Goal: Task Accomplishment & Management: Manage account settings

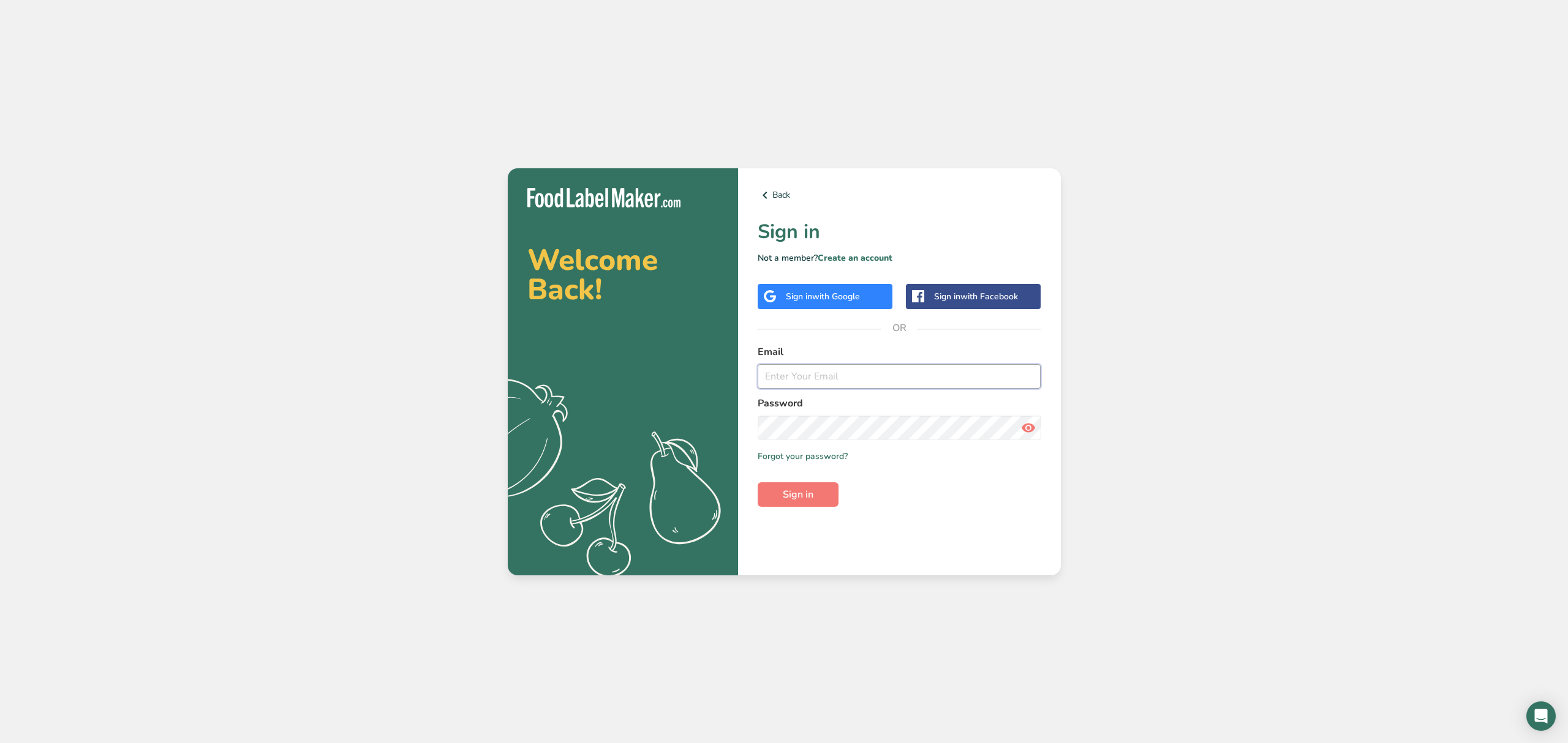
click at [831, 382] on input "email" at bounding box center [899, 376] width 283 height 24
type input "[PERSON_NAME][EMAIL_ADDRESS][PERSON_NAME][DOMAIN_NAME]"
click at [757, 483] on button "Sign in" at bounding box center [798, 494] width 81 height 24
click at [1026, 426] on icon at bounding box center [1028, 428] width 15 height 22
click at [527, 394] on section "Welcome Back! .a{fill:#f5f3ed;} Back Sign in Not a member? Create an account Si…" at bounding box center [784, 372] width 553 height 407
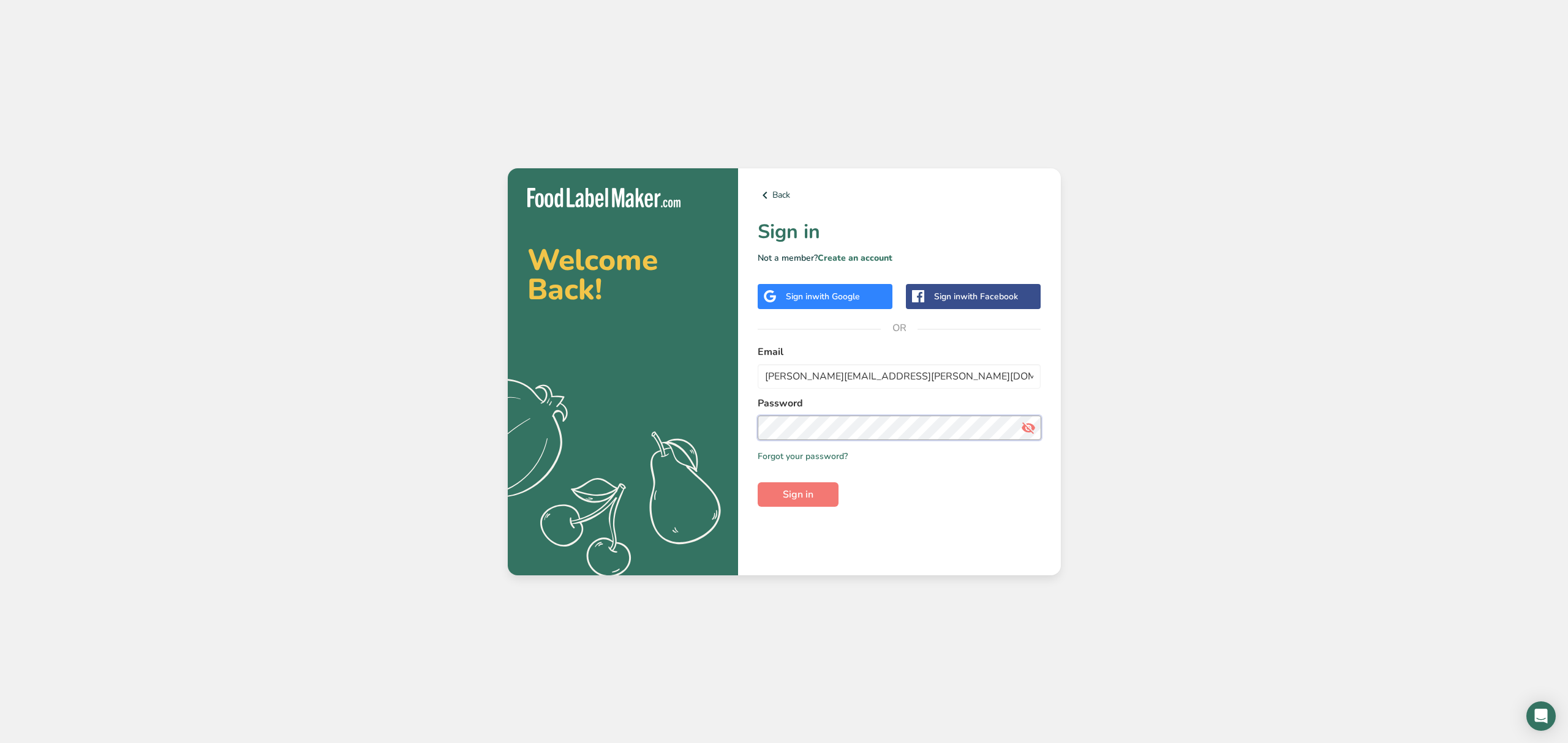
click at [757, 483] on button "Sign in" at bounding box center [798, 494] width 81 height 24
click at [621, 412] on section "Welcome Back! .a{fill:#f5f3ed;} Back Sign in Not a member? Create an account Si…" at bounding box center [784, 372] width 553 height 407
click at [818, 460] on link "Forgot your password?" at bounding box center [802, 456] width 90 height 13
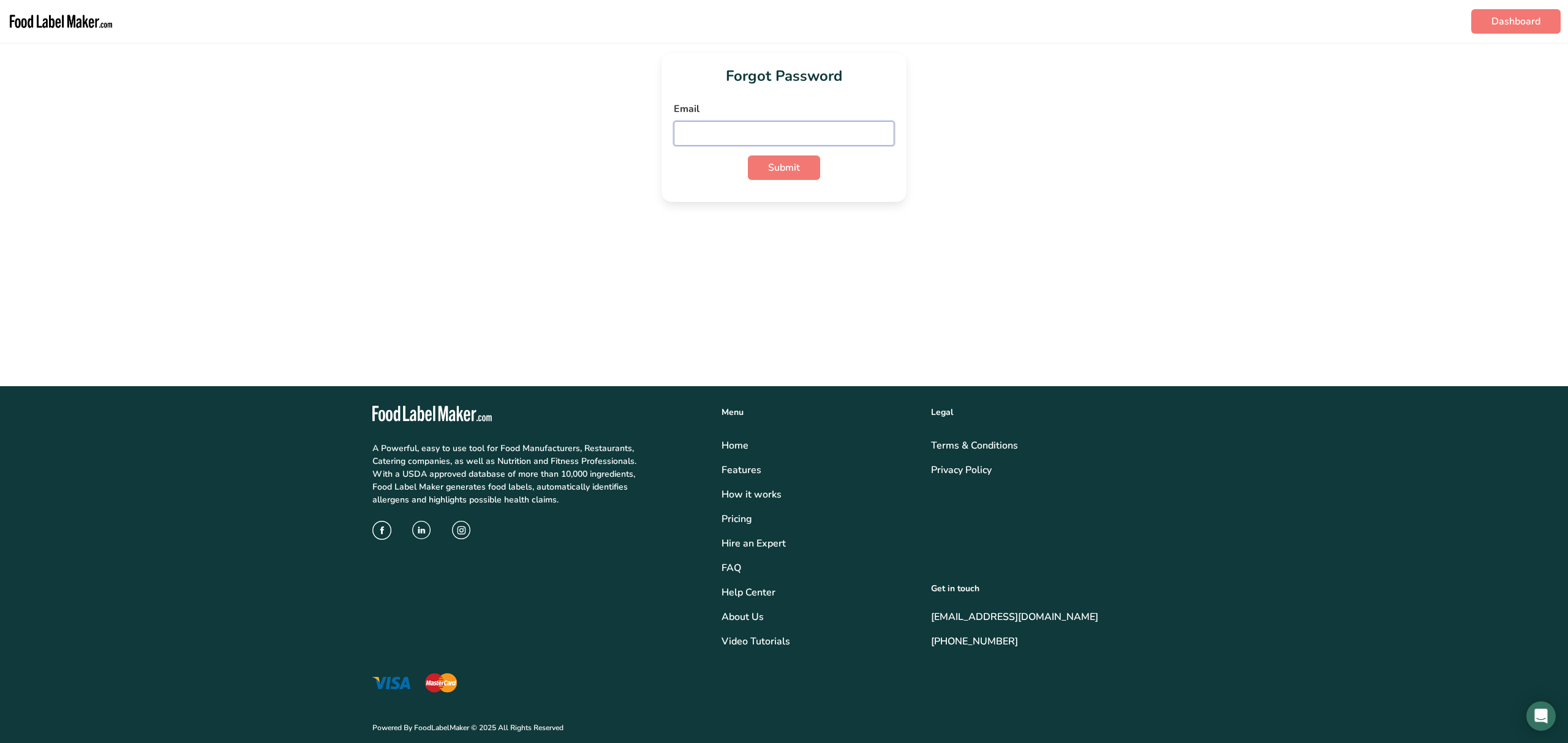
click at [791, 132] on input "email" at bounding box center [784, 133] width 221 height 24
type input "[PERSON_NAME][EMAIL_ADDRESS][PERSON_NAME][DOMAIN_NAME]"
click at [783, 166] on span "Submit" at bounding box center [783, 167] width 32 height 15
click at [879, 189] on icon at bounding box center [882, 185] width 15 height 22
click at [879, 138] on icon at bounding box center [882, 134] width 15 height 22
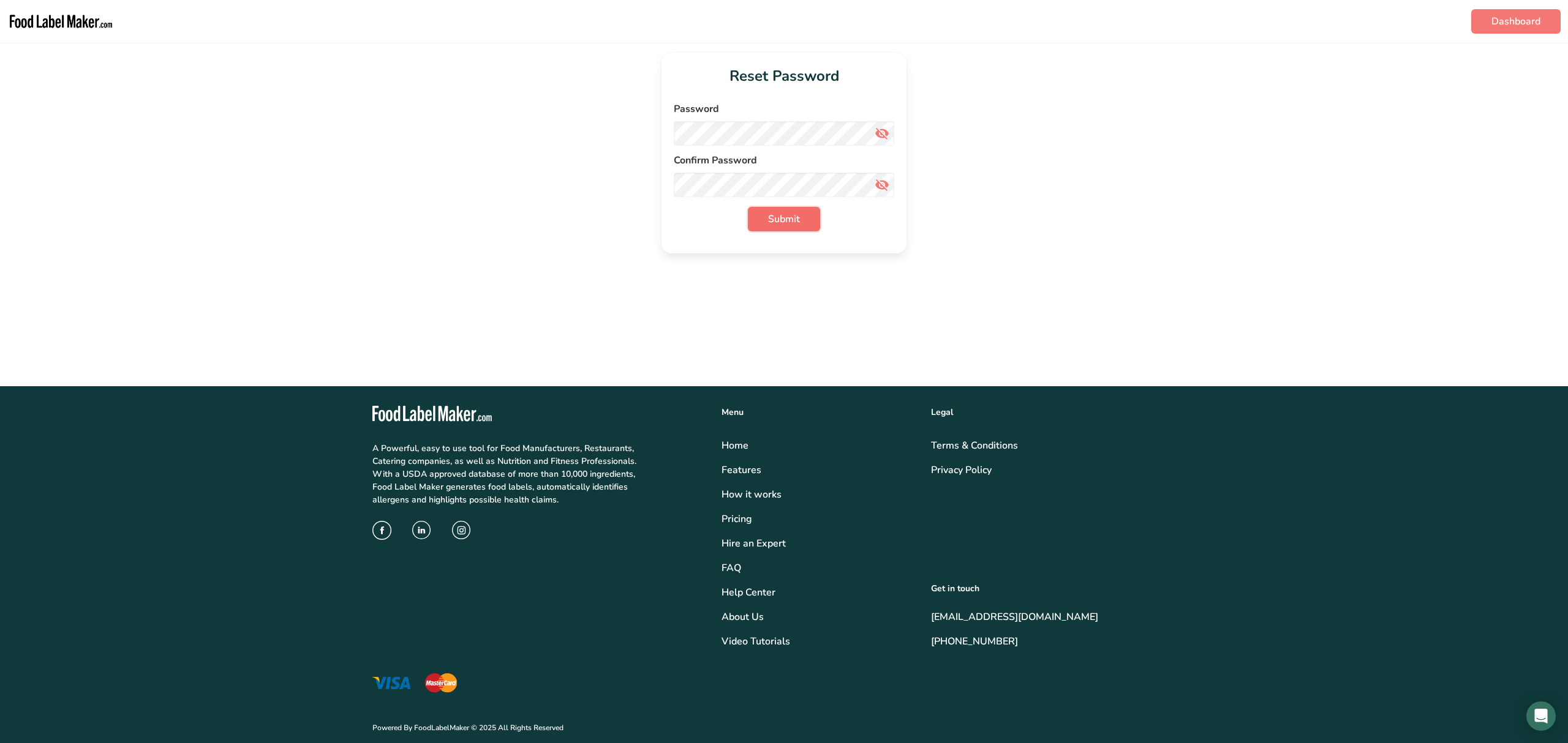
click at [794, 218] on span "Submit" at bounding box center [783, 219] width 32 height 15
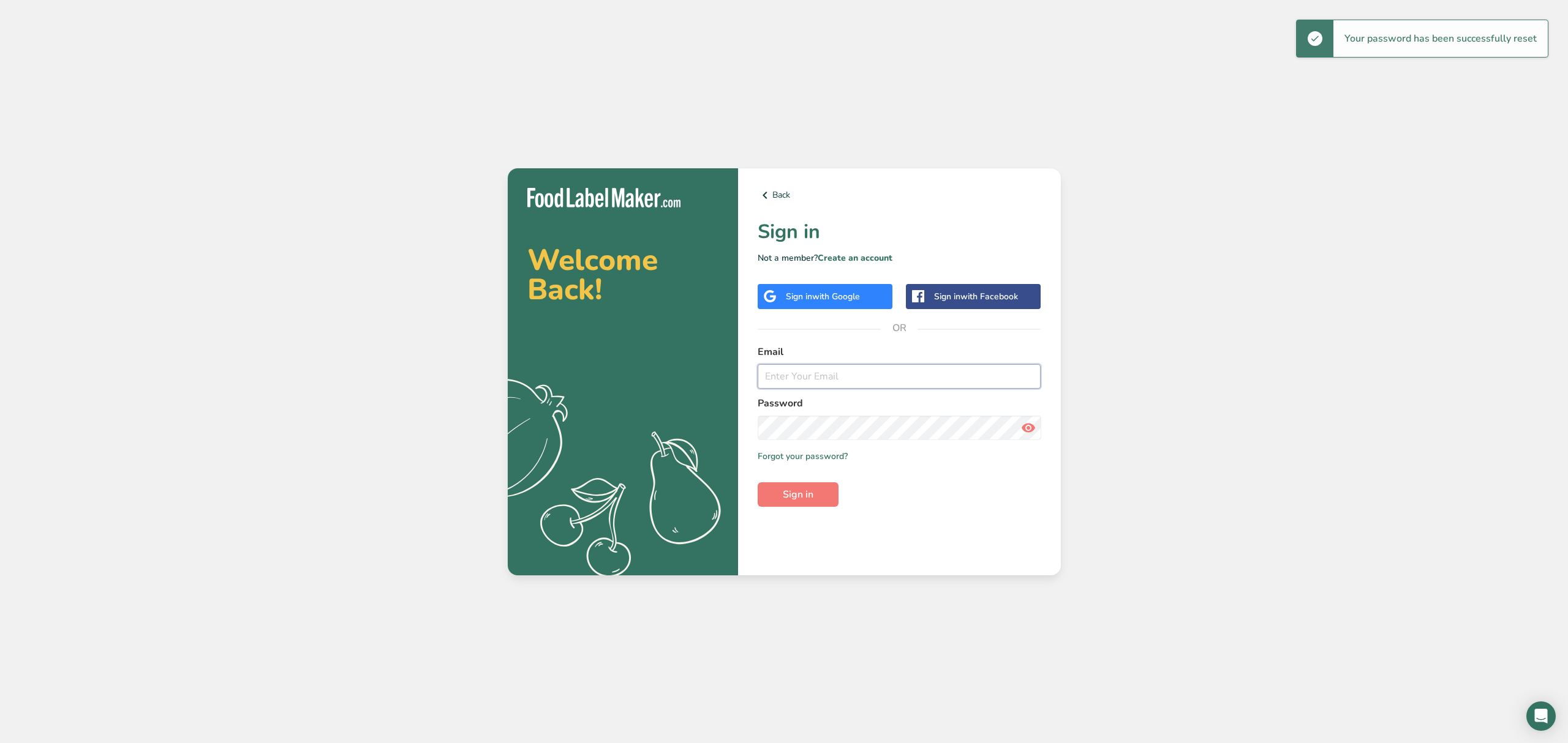
click at [905, 384] on input "email" at bounding box center [899, 376] width 283 height 24
type input "[PERSON_NAME][EMAIL_ADDRESS][PERSON_NAME][DOMAIN_NAME]"
click at [757, 483] on button "Sign in" at bounding box center [798, 494] width 81 height 24
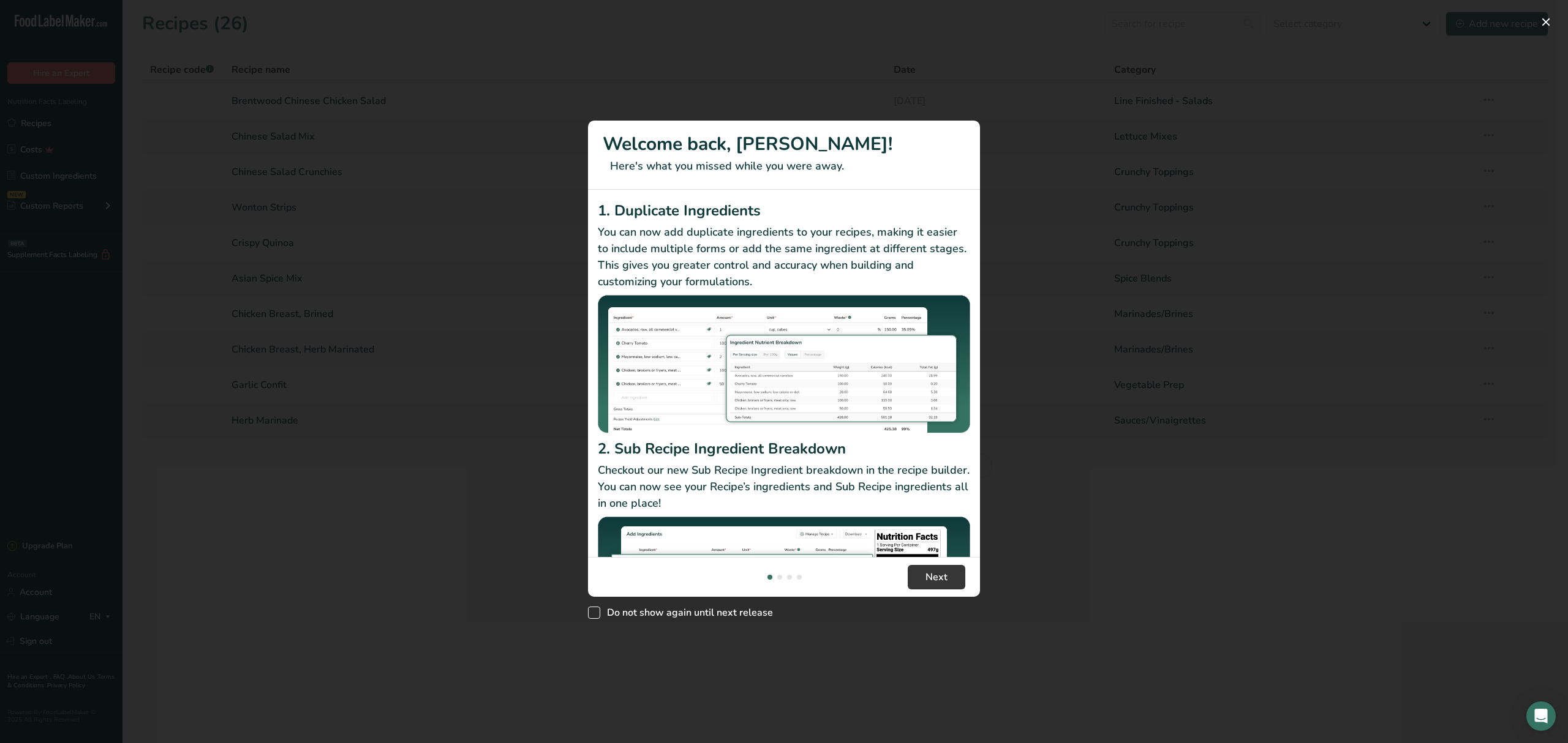
click at [602, 616] on span "Do not show again until next release" at bounding box center [687, 612] width 173 height 13
click at [596, 616] on input "Do not show again until next release" at bounding box center [591, 612] width 8 height 8
checkbox input "true"
click at [957, 583] on button "Next" at bounding box center [936, 577] width 58 height 24
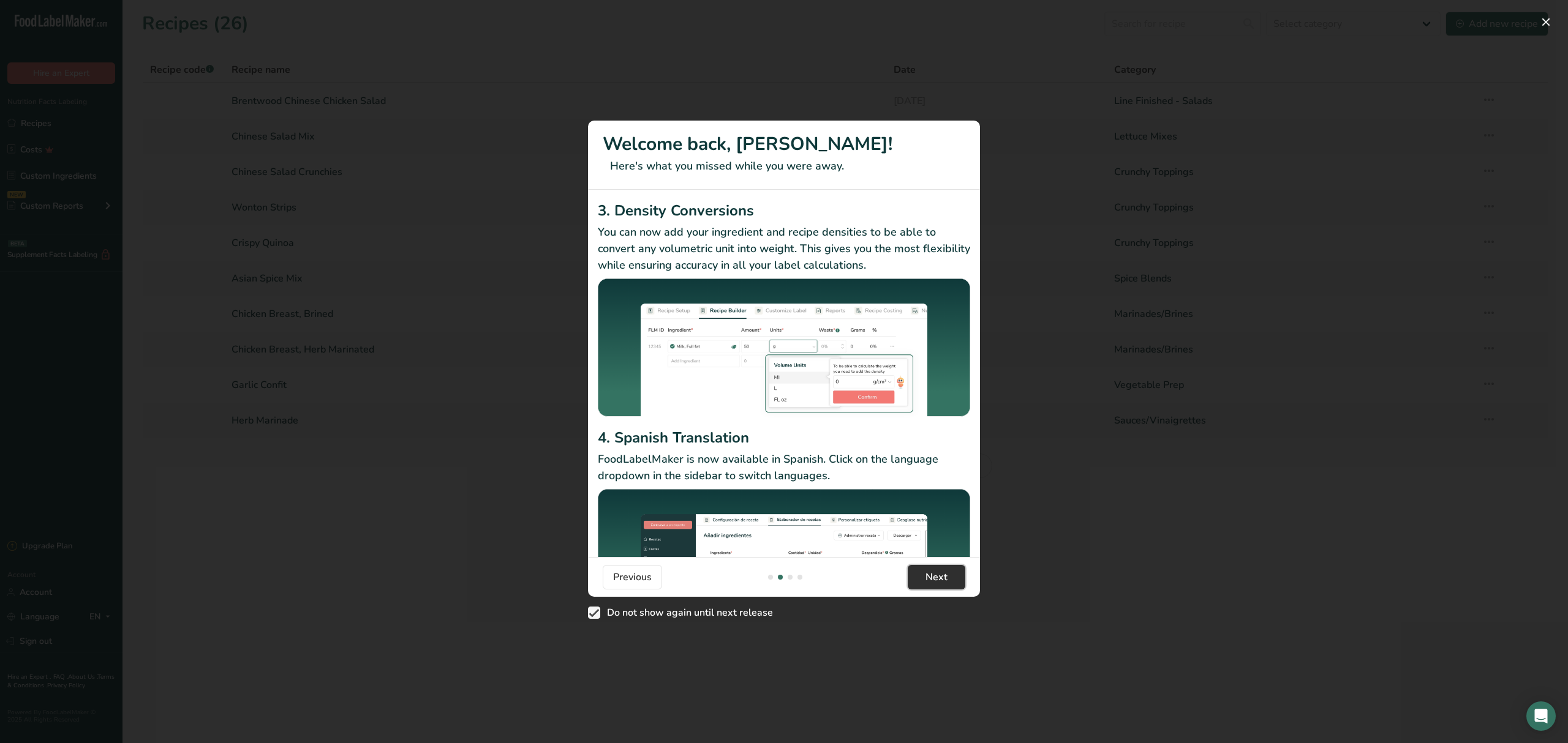
click at [957, 583] on button "Next" at bounding box center [936, 577] width 58 height 24
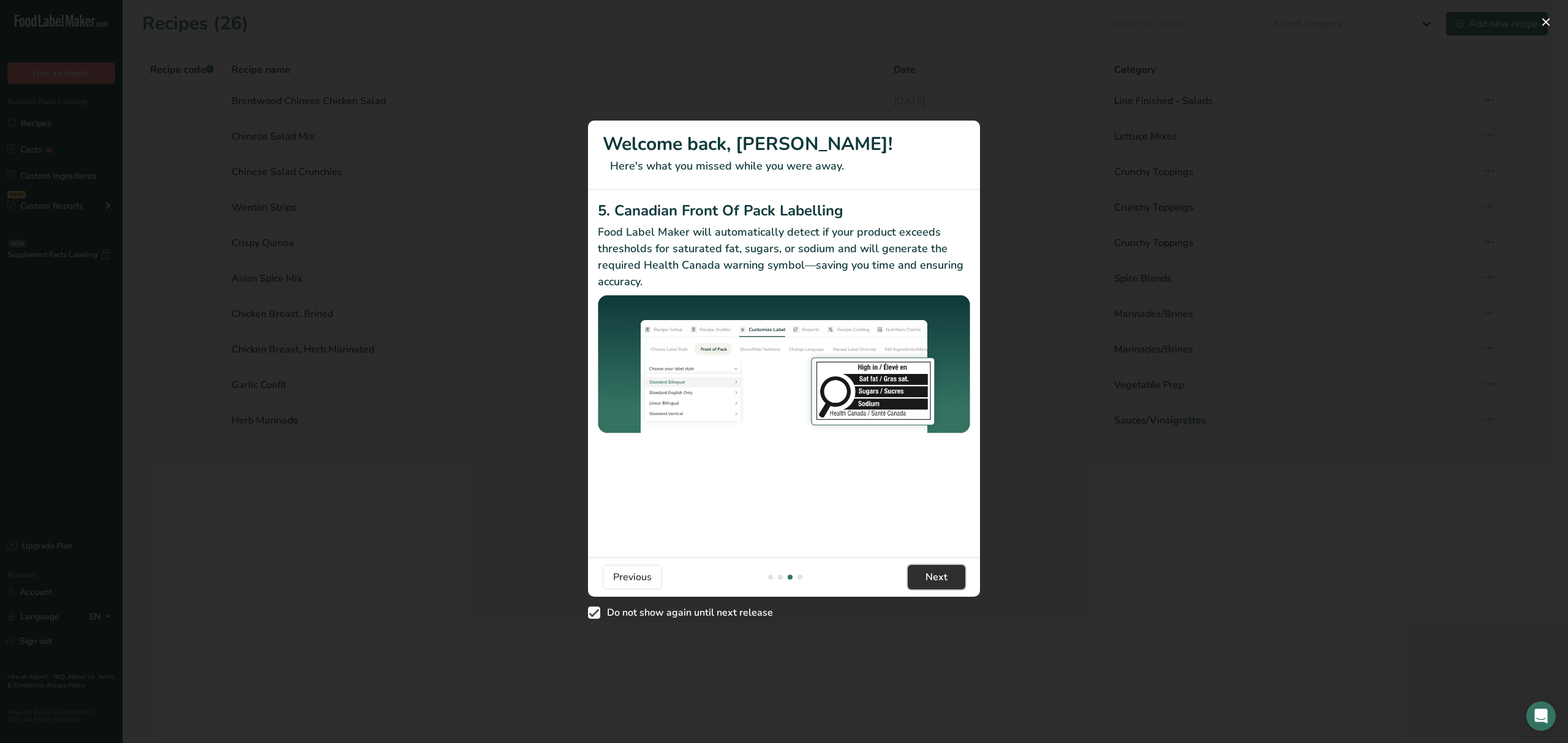
click at [957, 583] on button "Next" at bounding box center [936, 577] width 58 height 24
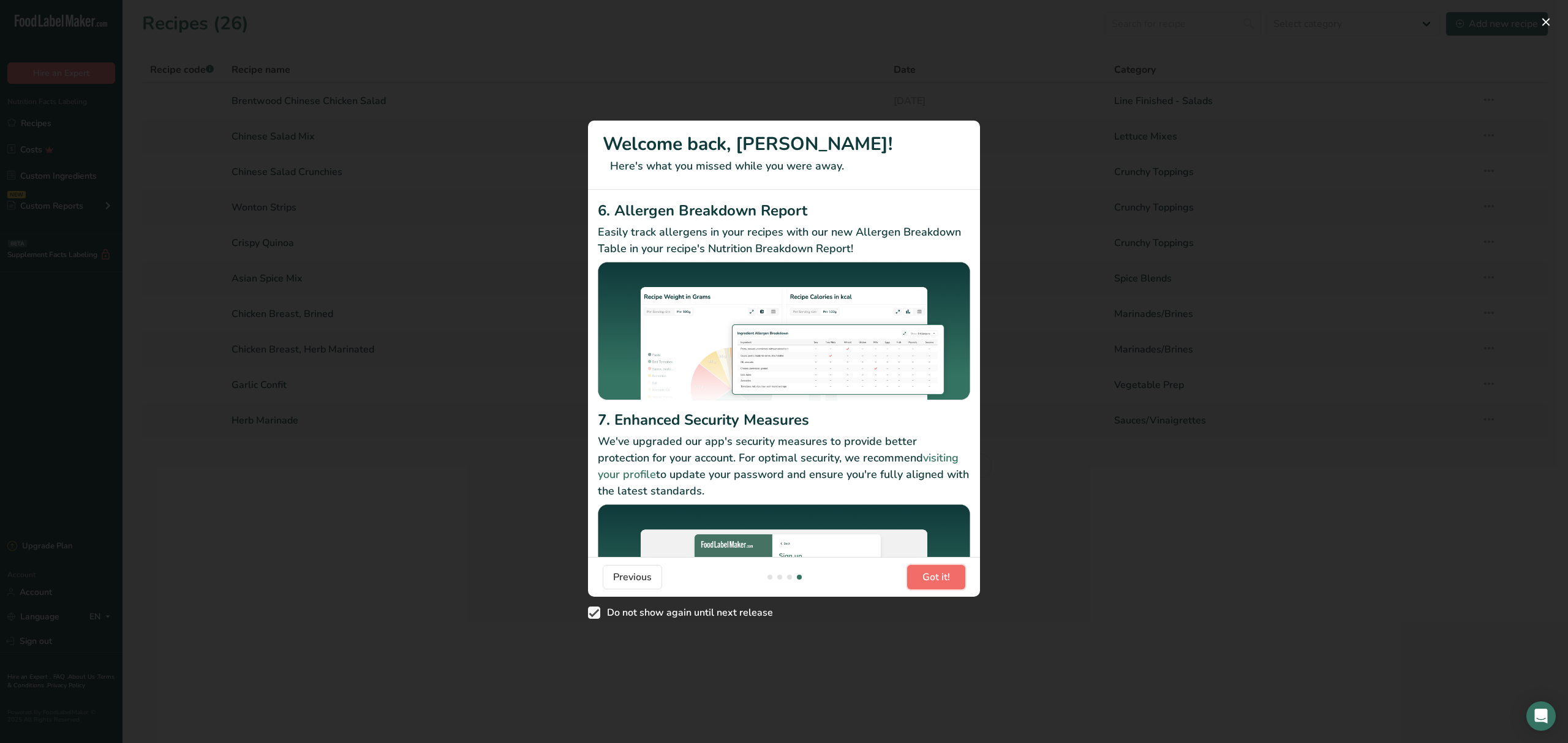
click at [957, 583] on button "Got it!" at bounding box center [936, 577] width 58 height 24
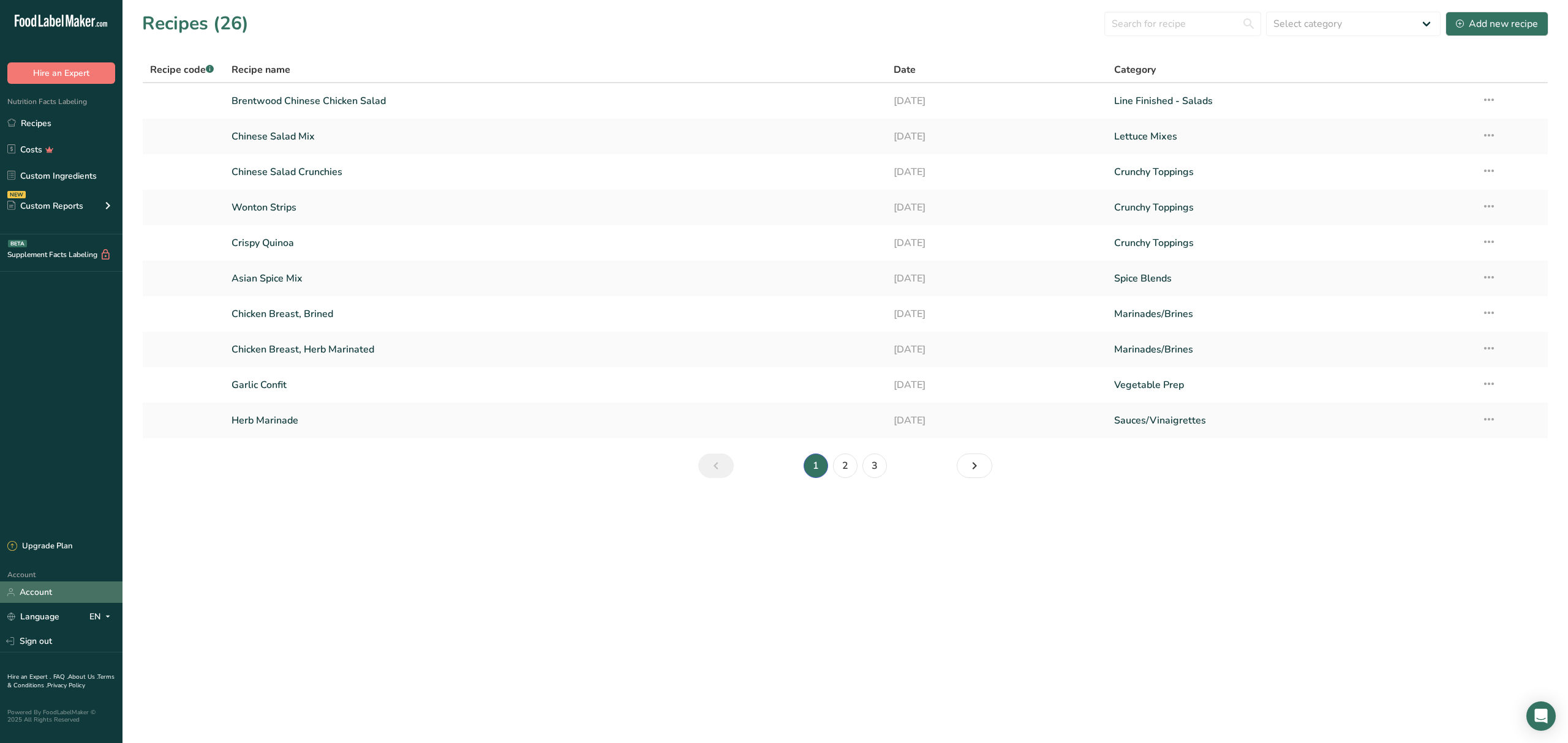
click at [59, 584] on link "Account" at bounding box center [61, 592] width 123 height 21
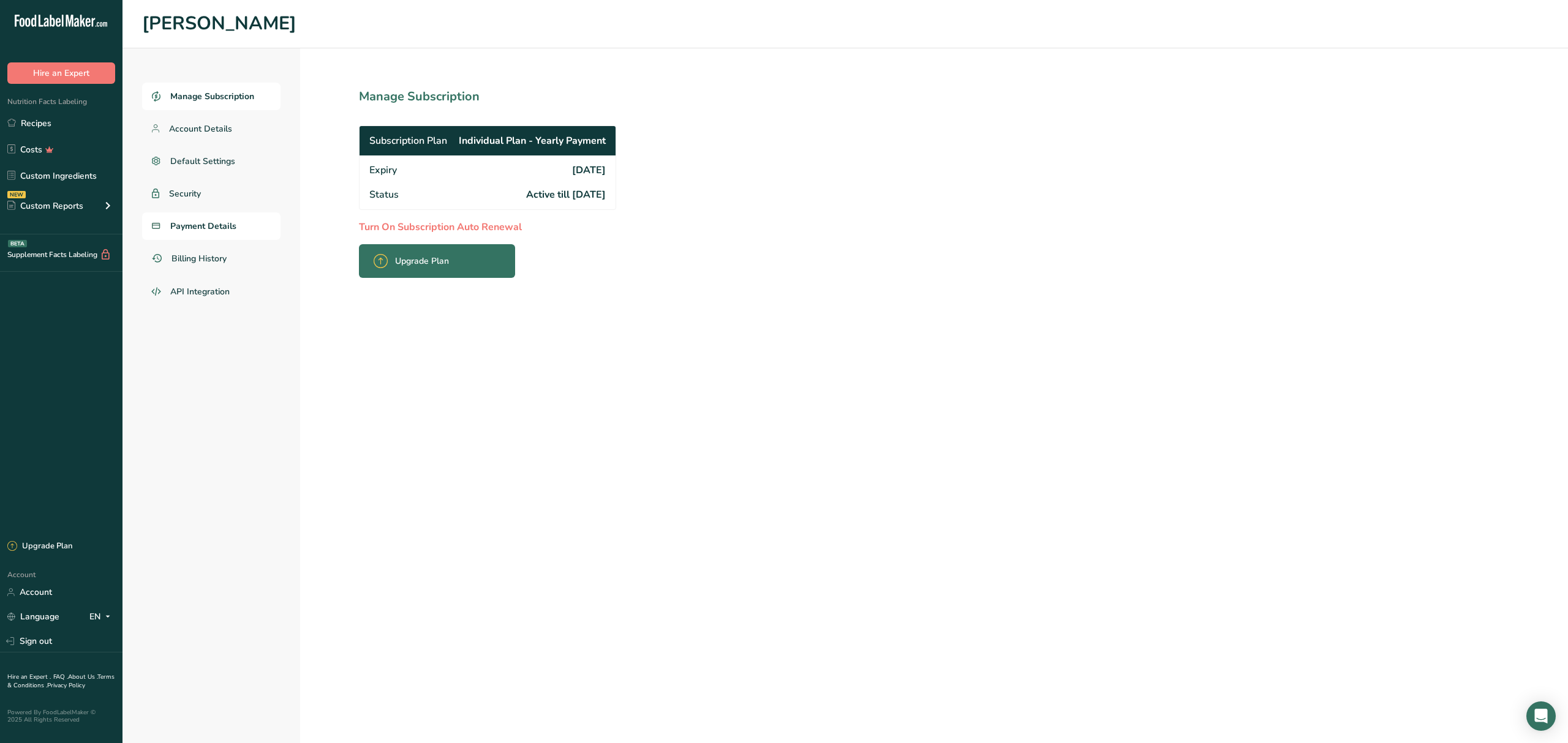
click at [224, 232] on link "Payment Details" at bounding box center [210, 226] width 138 height 27
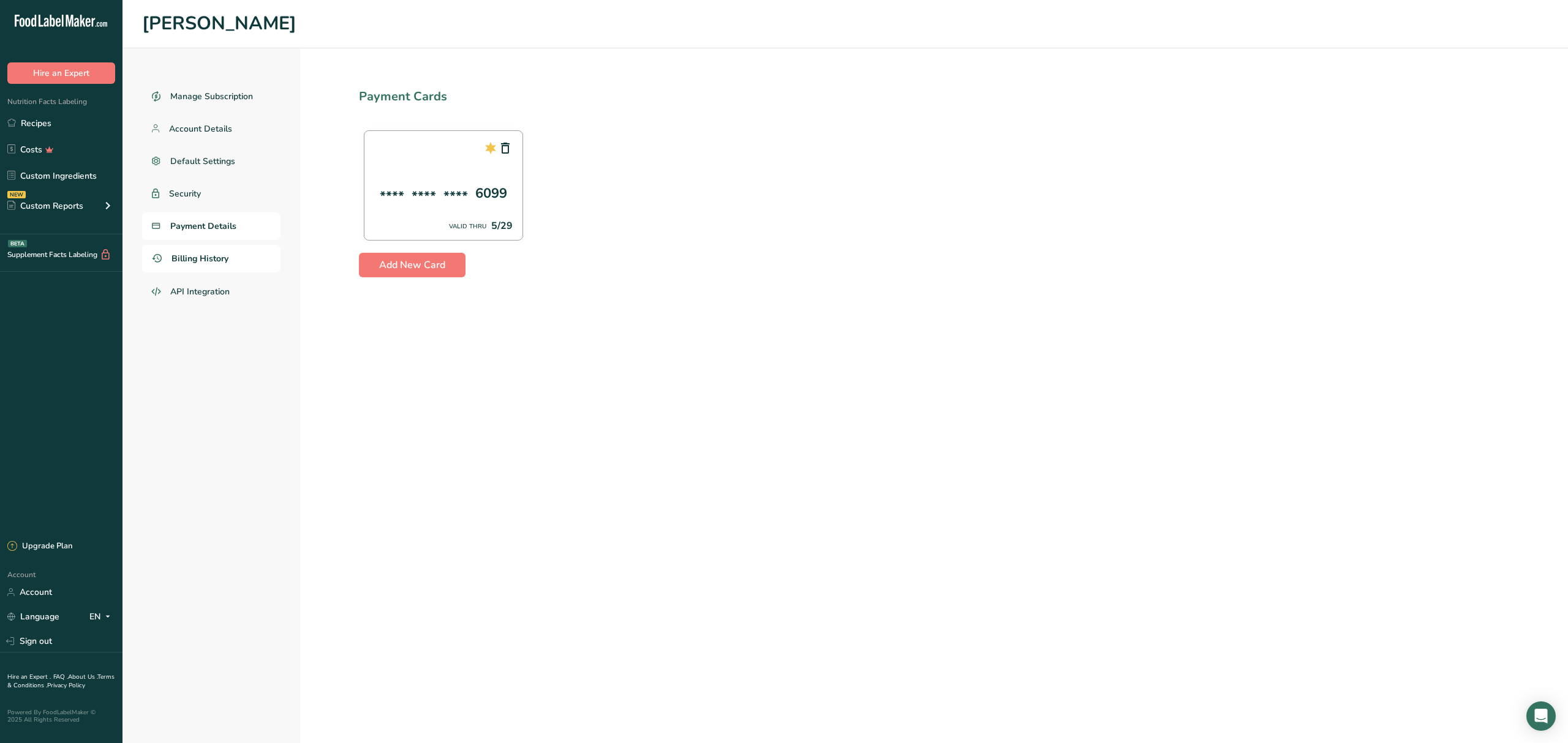
click at [214, 263] on span "Billing History" at bounding box center [199, 258] width 57 height 13
